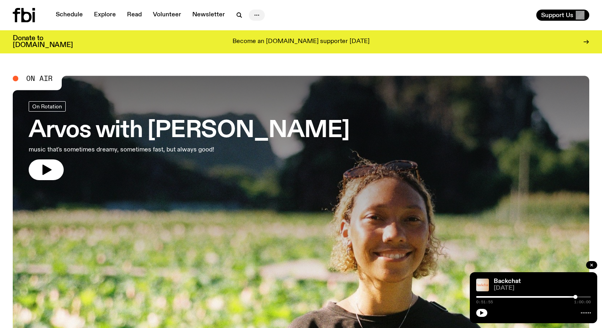
click at [254, 12] on icon "button" at bounding box center [257, 15] width 10 height 10
click at [154, 162] on link "Arvos with [PERSON_NAME] music that's sometimes dreamy, sometimes fast, but alw…" at bounding box center [189, 140] width 321 height 79
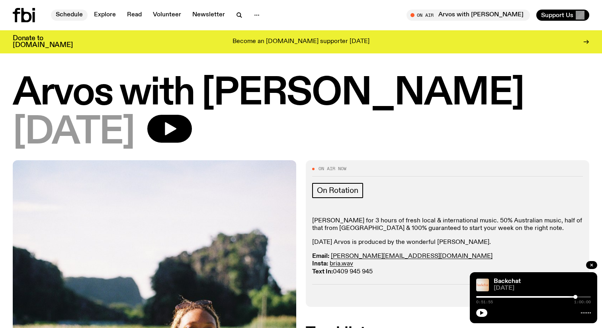
click at [66, 10] on link "Schedule" at bounding box center [69, 15] width 37 height 11
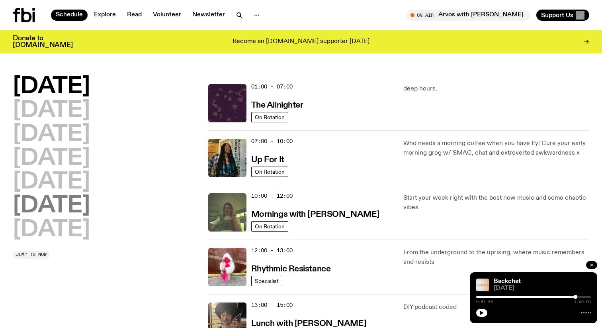
click at [85, 206] on h2 "[DATE]" at bounding box center [51, 206] width 77 height 22
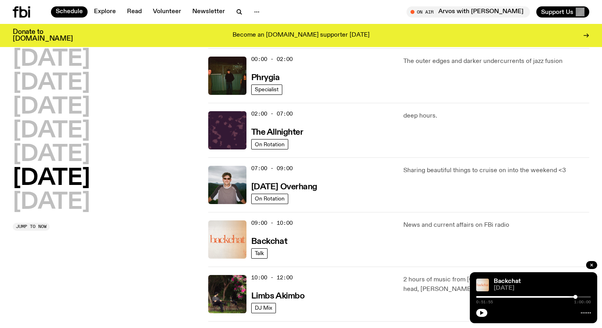
scroll to position [22, 0]
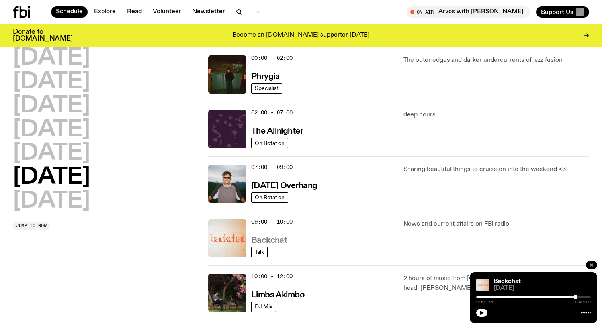
click at [258, 236] on h3 "Backchat" at bounding box center [269, 240] width 36 height 8
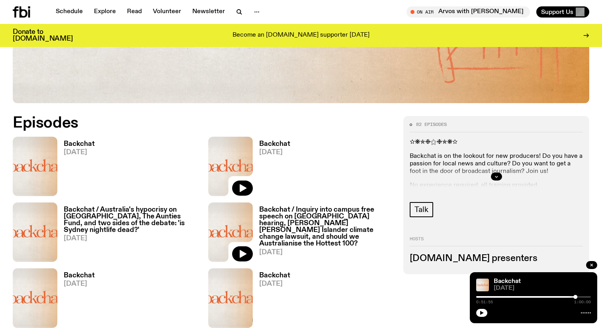
scroll to position [341, 0]
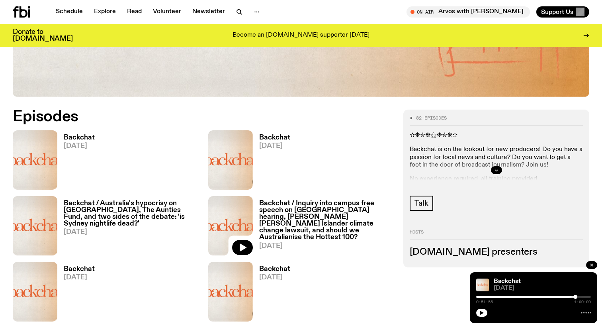
click at [313, 207] on h3 "Backchat / Inquiry into campus free speech on [GEOGRAPHIC_DATA] hearing, [PERSO…" at bounding box center [326, 220] width 135 height 41
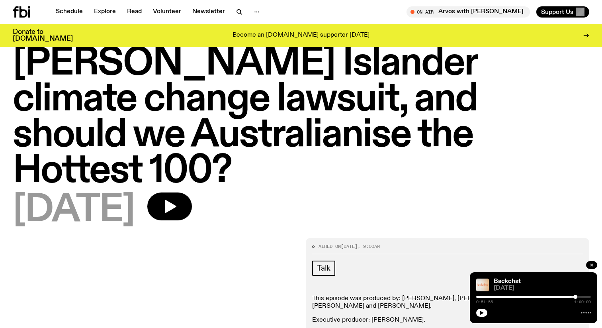
scroll to position [194, 0]
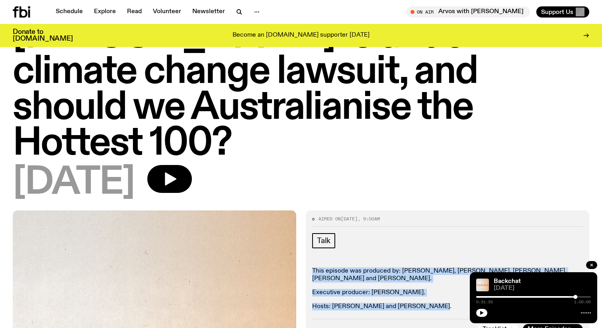
drag, startPoint x: 312, startPoint y: 163, endPoint x: 438, endPoint y: 204, distance: 132.1
click at [438, 210] on div "Aired on [DATE] 9:00am Talk This episode was produced by: [PERSON_NAME], [PERSO…" at bounding box center [447, 275] width 283 height 131
copy div "This episode was produced by: [PERSON_NAME], [PERSON_NAME], [PERSON_NAME], [PER…"
click at [405, 267] on p "This episode was produced by: [PERSON_NAME], [PERSON_NAME], [PERSON_NAME], [PER…" at bounding box center [447, 274] width 271 height 15
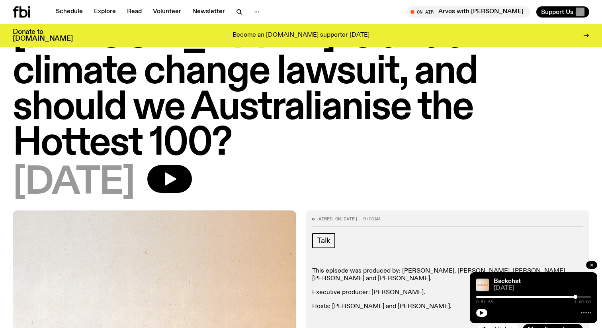
scroll to position [0, 0]
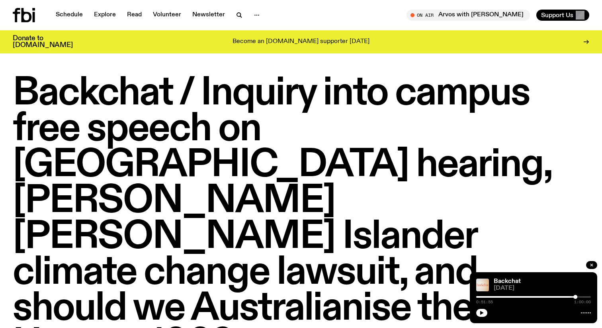
click at [71, 21] on div "Schedule Explore Read Volunteer Newsletter" at bounding box center [155, 15] width 285 height 14
click at [76, 16] on link "Schedule" at bounding box center [69, 15] width 37 height 11
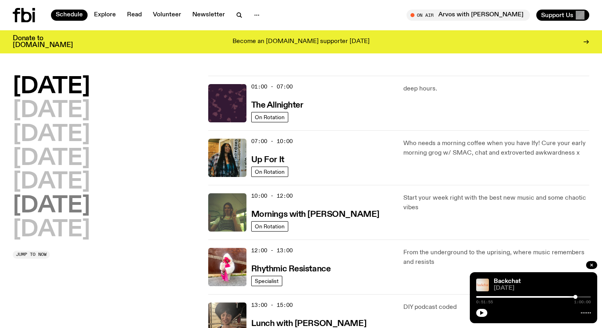
click at [74, 207] on h2 "[DATE]" at bounding box center [51, 206] width 77 height 22
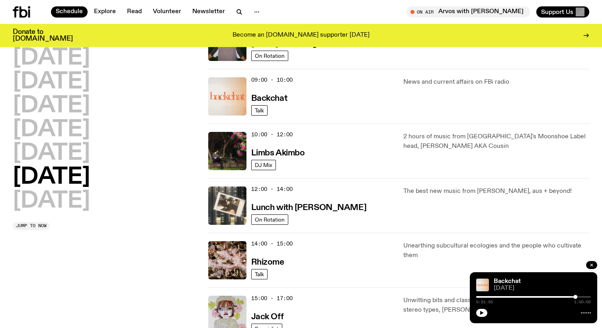
scroll to position [103, 0]
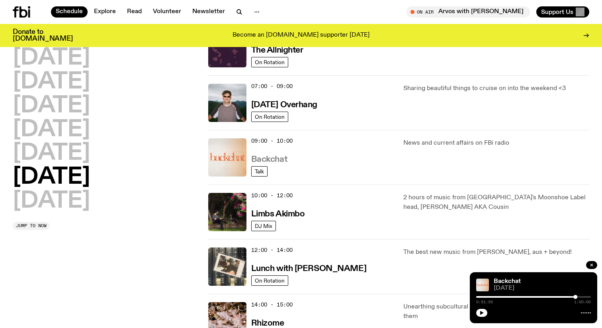
click at [282, 158] on h3 "Backchat" at bounding box center [269, 159] width 36 height 8
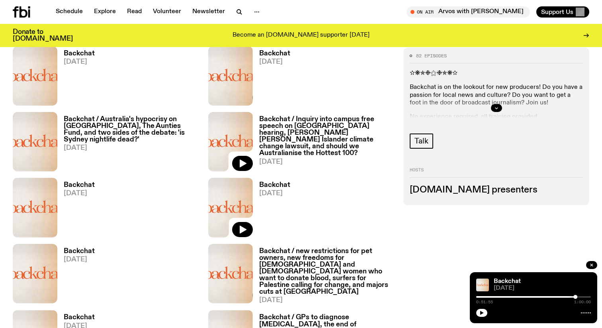
scroll to position [431, 0]
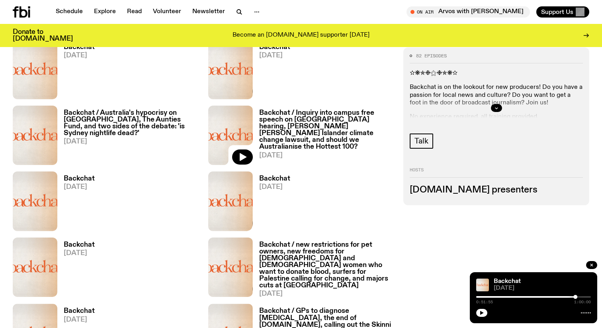
click at [299, 251] on h3 "Backchat / new restrictions for pet owners, new freedoms for [DEMOGRAPHIC_DATA]…" at bounding box center [326, 265] width 135 height 48
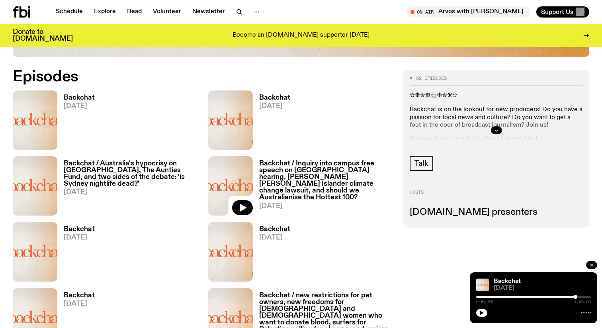
scroll to position [367, 0]
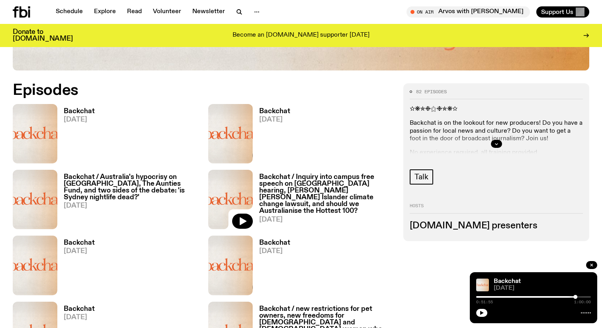
click at [287, 186] on h3 "Backchat / Inquiry into campus free speech on [GEOGRAPHIC_DATA] hearing, [PERSO…" at bounding box center [326, 194] width 135 height 41
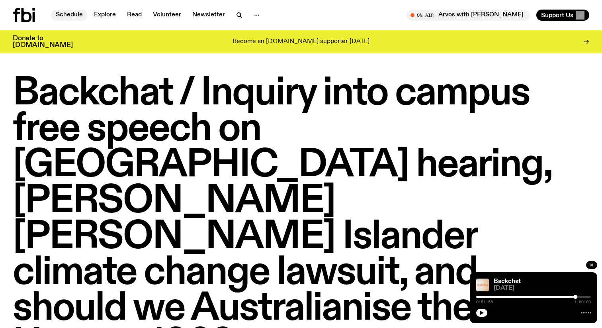
click at [74, 15] on link "Schedule" at bounding box center [69, 15] width 37 height 11
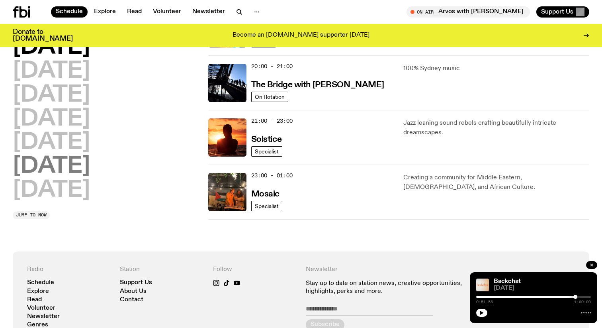
click at [80, 169] on h2 "[DATE]" at bounding box center [51, 166] width 77 height 22
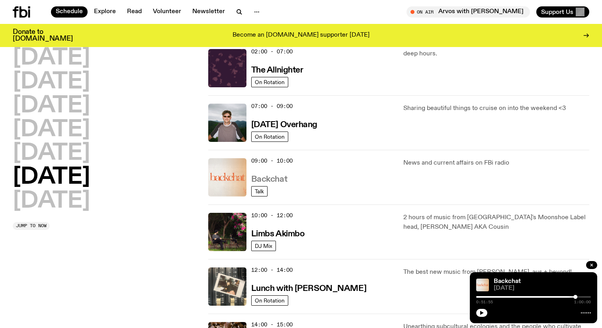
scroll to position [84, 0]
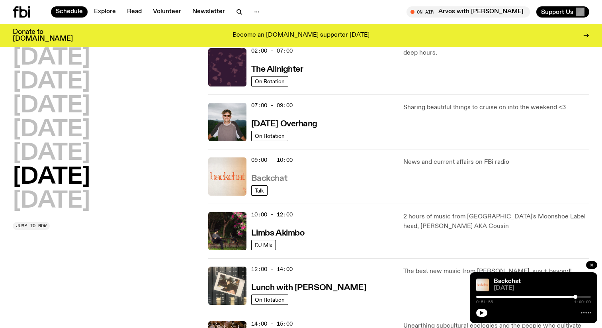
click at [275, 178] on h3 "Backchat" at bounding box center [269, 178] width 36 height 8
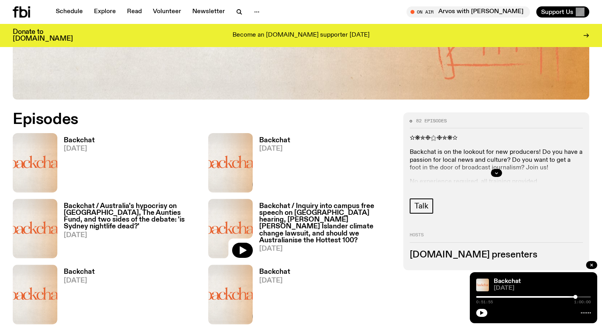
scroll to position [338, 0]
click at [87, 143] on h3 "Backchat" at bounding box center [79, 140] width 31 height 7
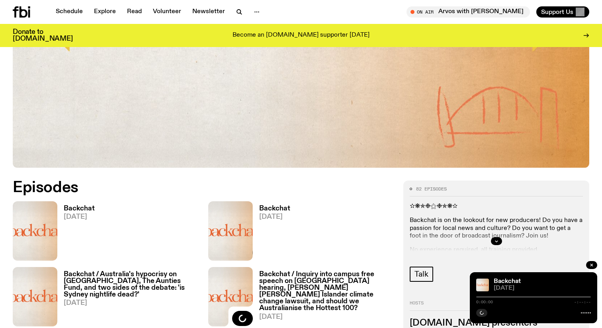
scroll to position [346, 0]
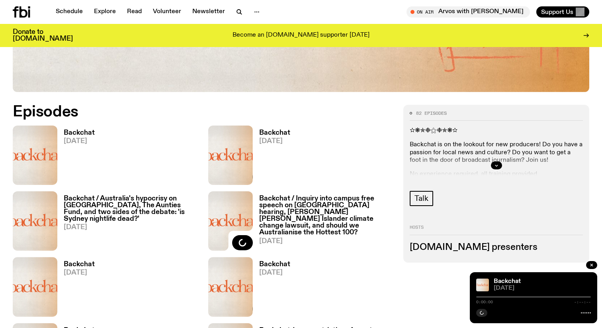
click at [84, 133] on h3 "Backchat" at bounding box center [79, 132] width 31 height 7
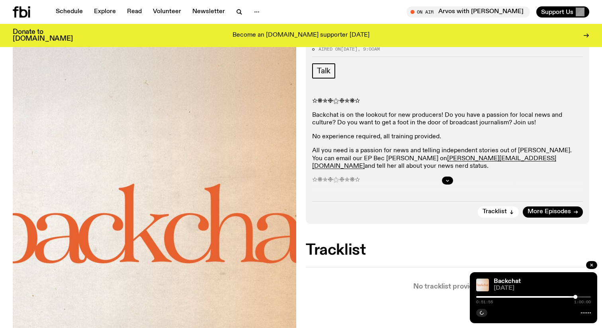
scroll to position [113, 0]
click at [452, 181] on button "button" at bounding box center [447, 181] width 11 height 8
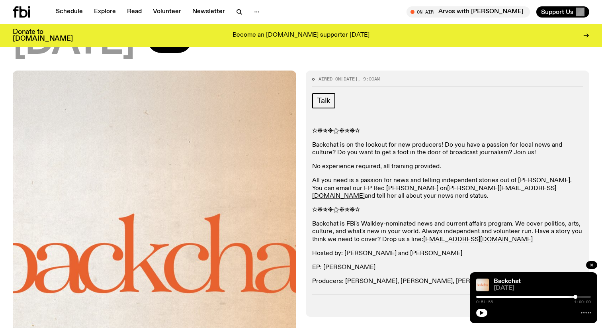
scroll to position [0, 0]
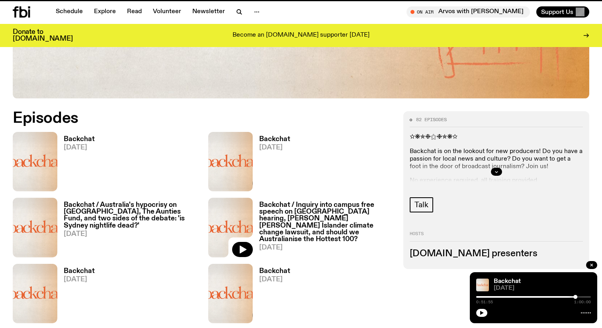
scroll to position [339, 0]
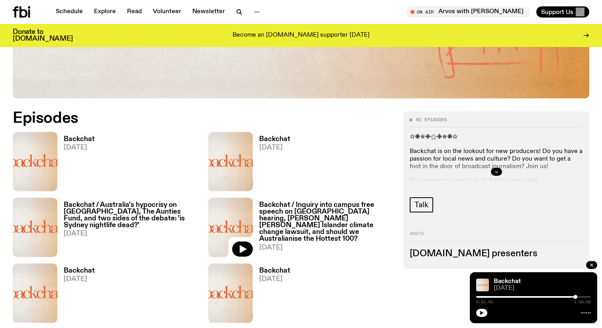
click at [297, 209] on h3 "Backchat / Inquiry into campus free speech on [GEOGRAPHIC_DATA] hearing, [PERSO…" at bounding box center [326, 221] width 135 height 41
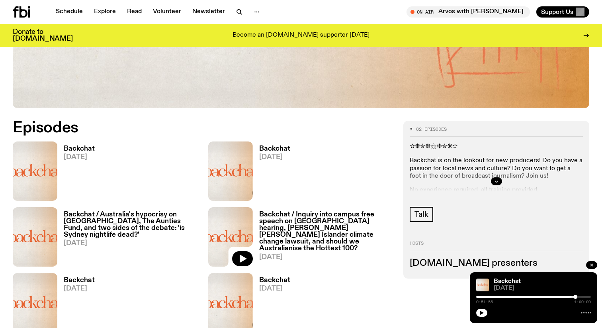
scroll to position [375, 0]
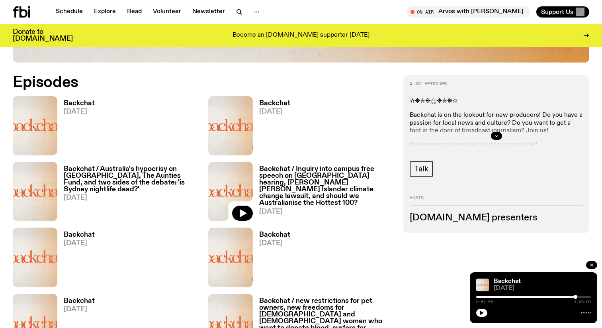
click at [83, 119] on link "Backchat [DATE]" at bounding box center [75, 127] width 37 height 55
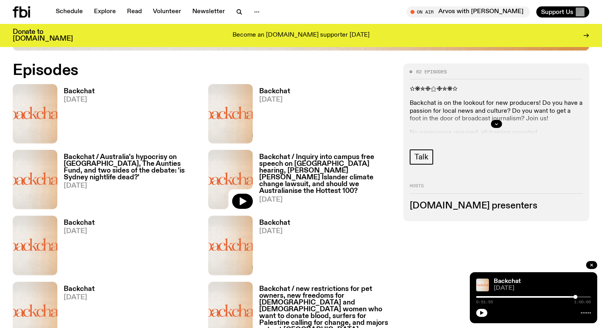
click at [161, 170] on h3 "Backchat / Australia's hypocrisy on [GEOGRAPHIC_DATA], The Aunties Fund, and tw…" at bounding box center [131, 167] width 135 height 27
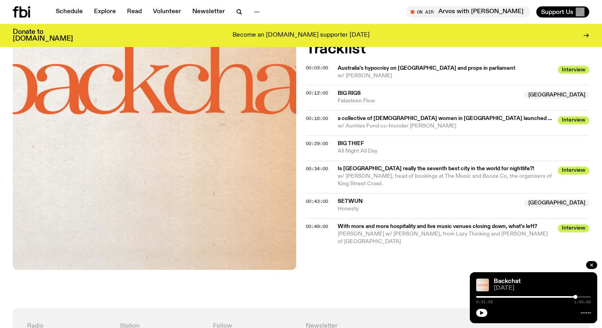
scroll to position [373, 0]
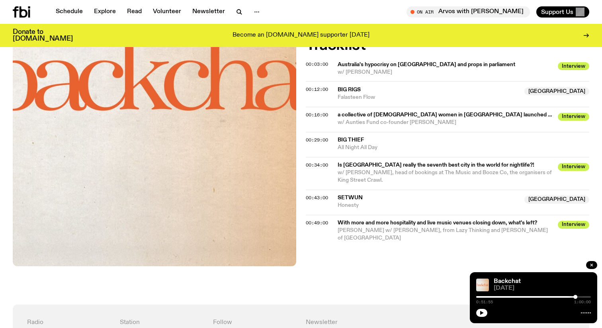
click at [358, 286] on div "Aired on 26.07.25 , 9:00am Talk This episode was produced by: Eva Sikes-Gerogia…" at bounding box center [301, 96] width 602 height 416
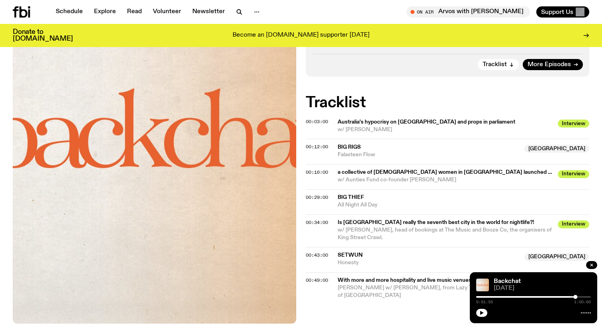
click at [354, 305] on div "Aired on 26.07.25 , 9:00am Talk This episode was produced by: Eva Sikes-Gerogia…" at bounding box center [301, 153] width 602 height 416
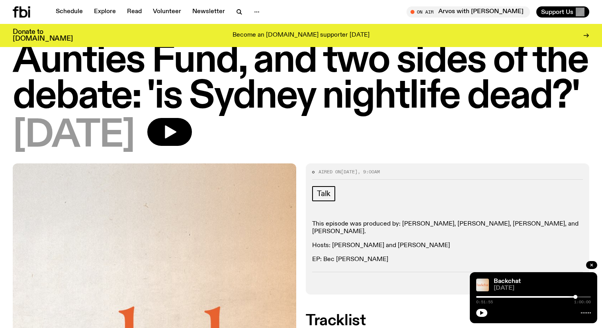
scroll to position [0, 0]
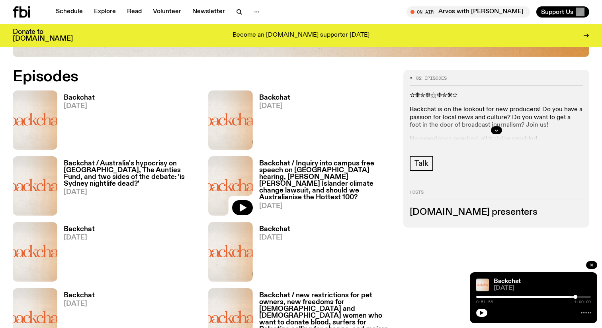
scroll to position [381, 0]
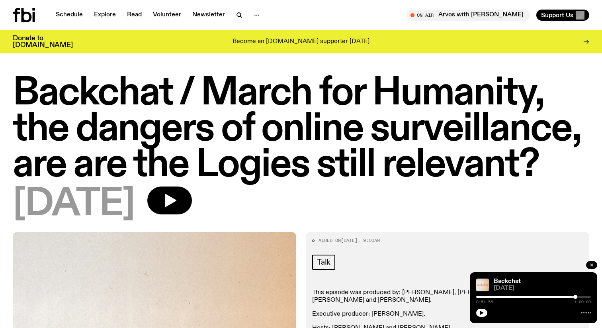
scroll to position [44, 0]
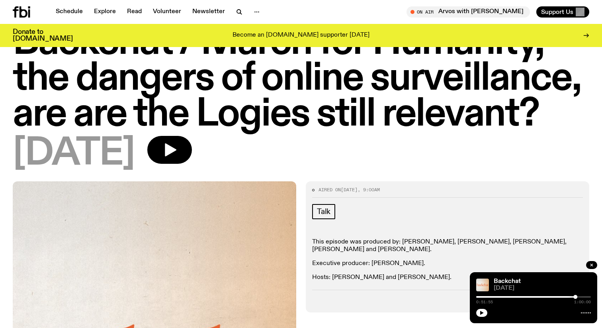
click at [295, 131] on h1 "Backchat / March for Humanity, the dangers of online surveillance, are are the …" at bounding box center [301, 79] width 577 height 108
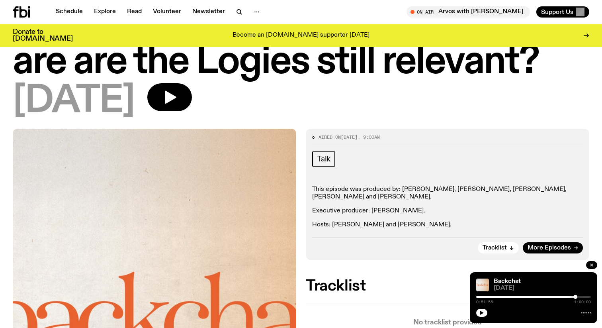
scroll to position [13, 0]
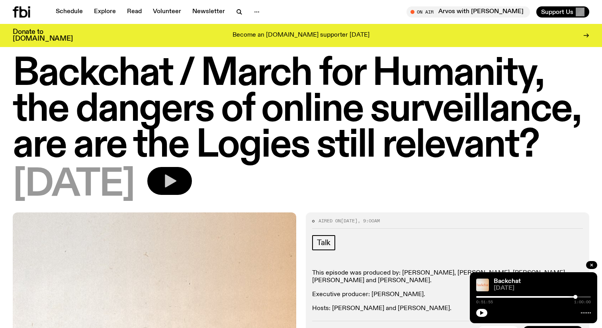
click at [178, 178] on icon "button" at bounding box center [170, 181] width 16 height 16
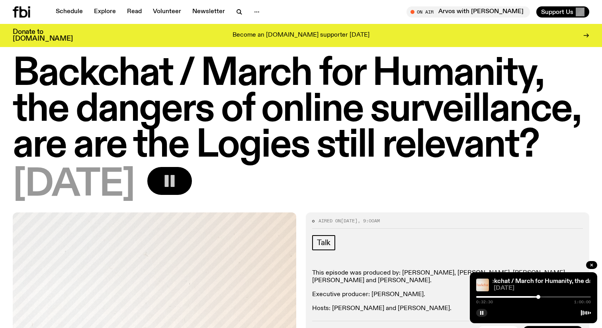
drag, startPoint x: 474, startPoint y: 296, endPoint x: 538, endPoint y: 298, distance: 63.3
click at [538, 298] on div at bounding box center [538, 297] width 4 height 4
click at [549, 297] on div at bounding box center [533, 297] width 115 height 2
click at [551, 297] on div at bounding box center [551, 297] width 4 height 4
click at [552, 297] on div at bounding box center [551, 297] width 4 height 4
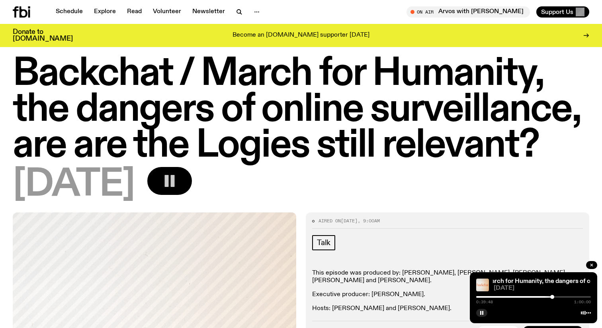
click at [552, 297] on div at bounding box center [552, 297] width 4 height 4
click at [553, 297] on div at bounding box center [552, 297] width 4 height 4
click at [556, 297] on div at bounding box center [533, 297] width 115 height 2
click at [557, 296] on div at bounding box center [557, 297] width 4 height 4
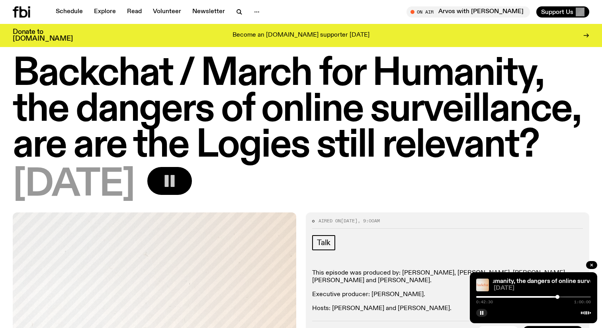
click at [560, 297] on div at bounding box center [533, 297] width 115 height 2
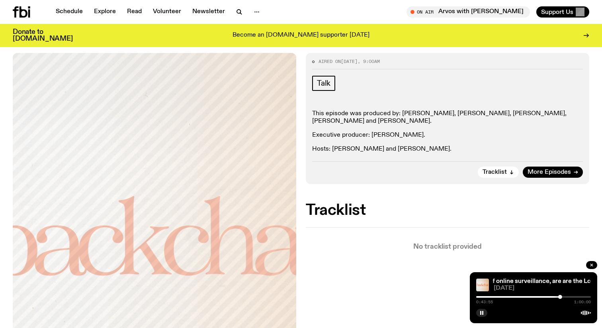
scroll to position [197, 0]
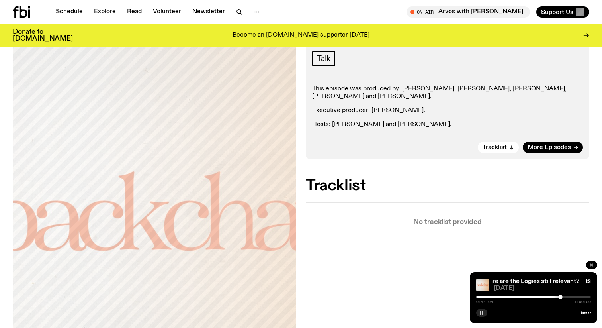
click at [479, 313] on button "button" at bounding box center [481, 313] width 11 height 8
click at [480, 315] on icon "button" at bounding box center [481, 312] width 5 height 5
